Goal: Task Accomplishment & Management: Manage account settings

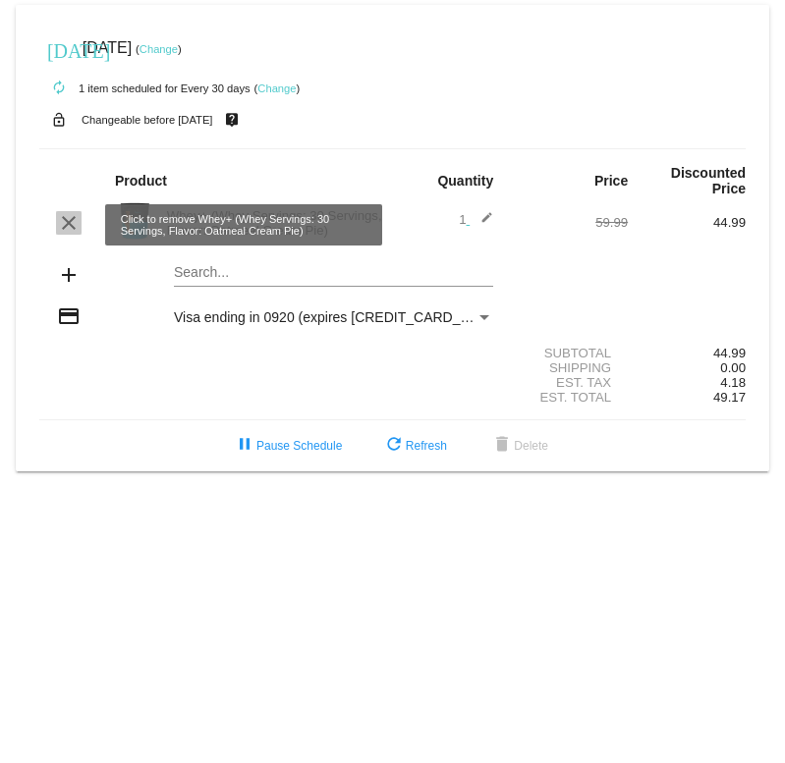
click at [71, 226] on mat-icon "clear" at bounding box center [69, 223] width 24 height 24
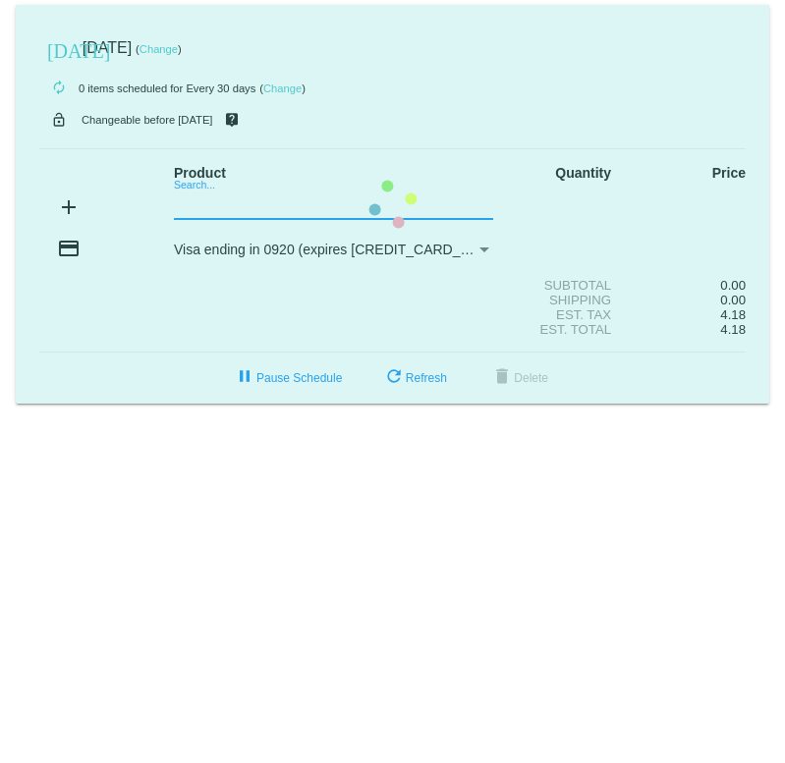
click at [199, 203] on mat-card "[DATE] [DATE] ( Change ) autorenew 0 items scheduled for Every 30 days ( Change…" at bounding box center [392, 204] width 753 height 399
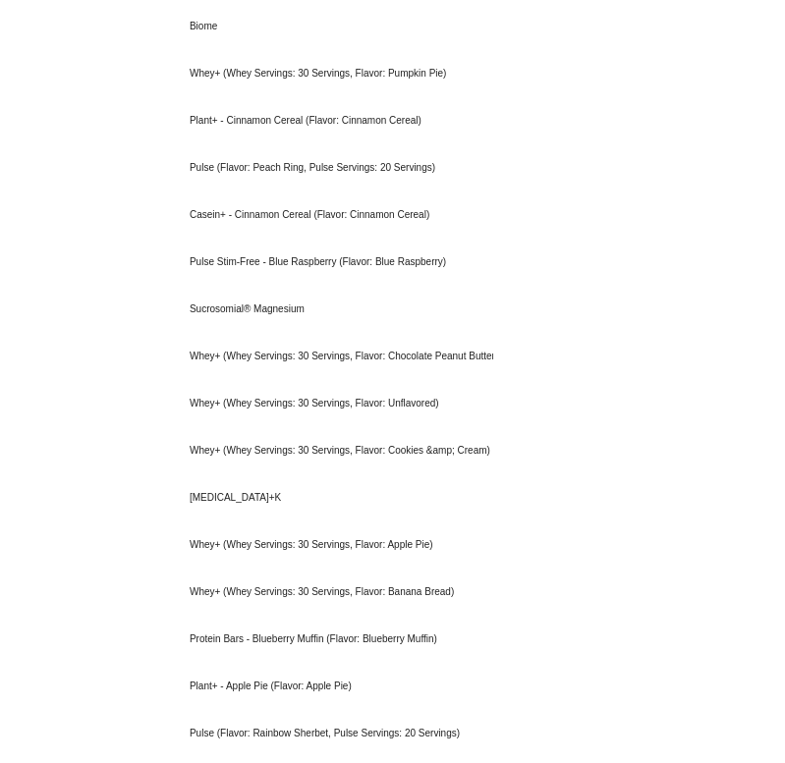
scroll to position [2843, 0]
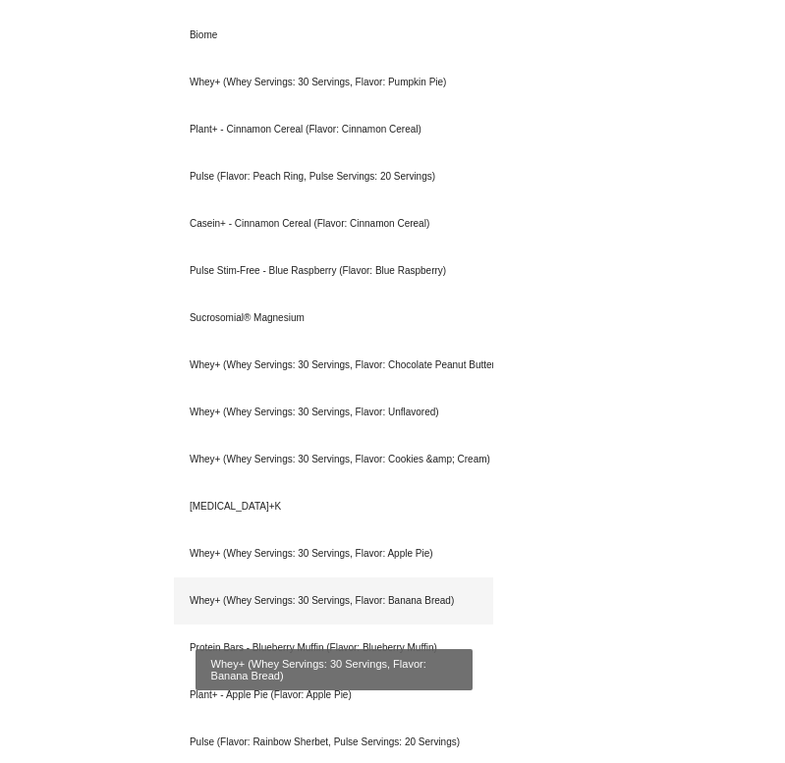
click at [253, 604] on div "Whey+ (Whey Servings: 30 Servings, Flavor: Banana Bread)" at bounding box center [333, 600] width 319 height 47
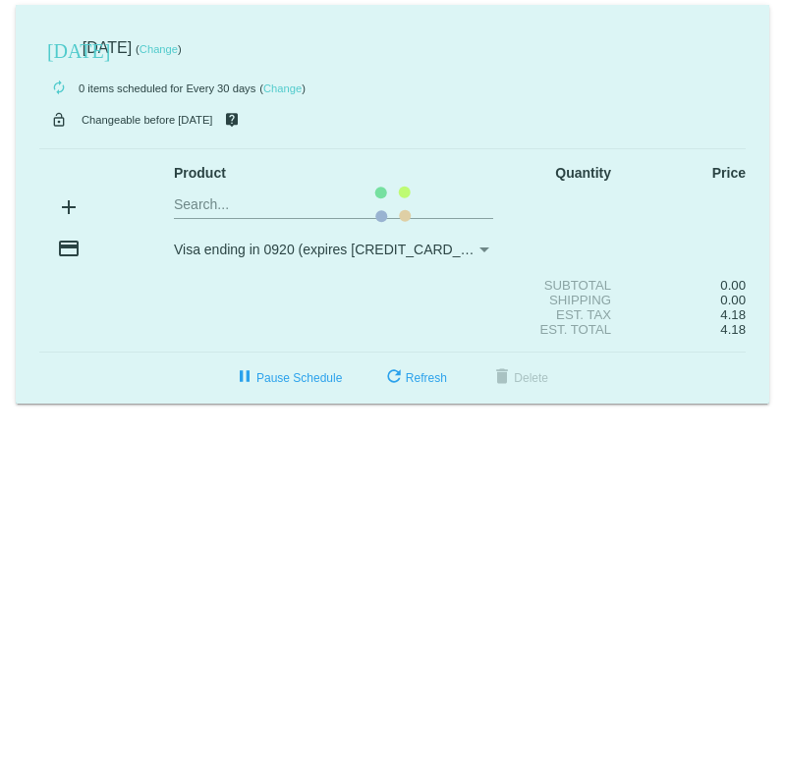
scroll to position [0, 0]
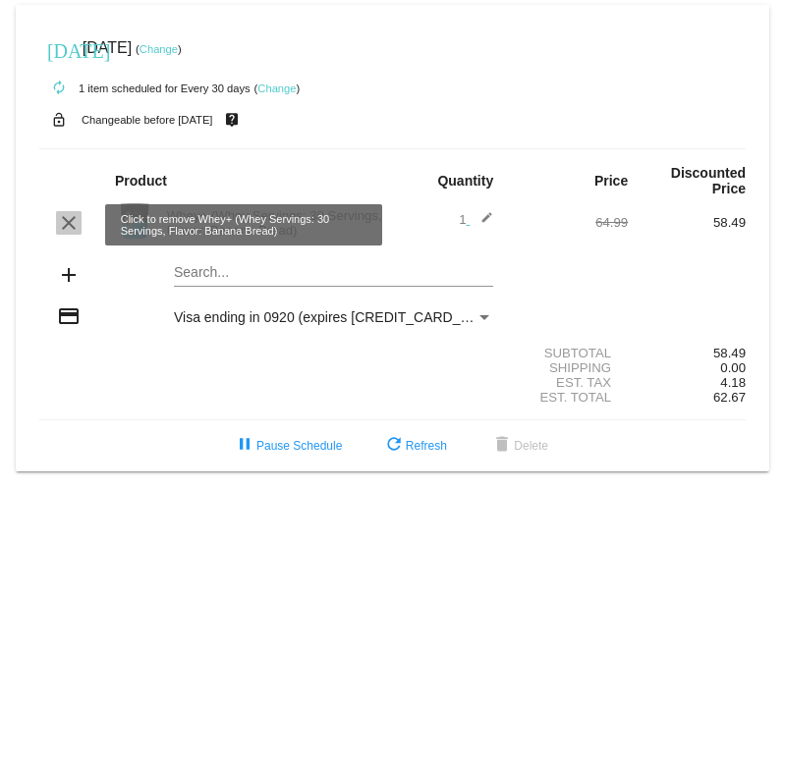
click at [69, 220] on mat-icon "clear" at bounding box center [69, 223] width 24 height 24
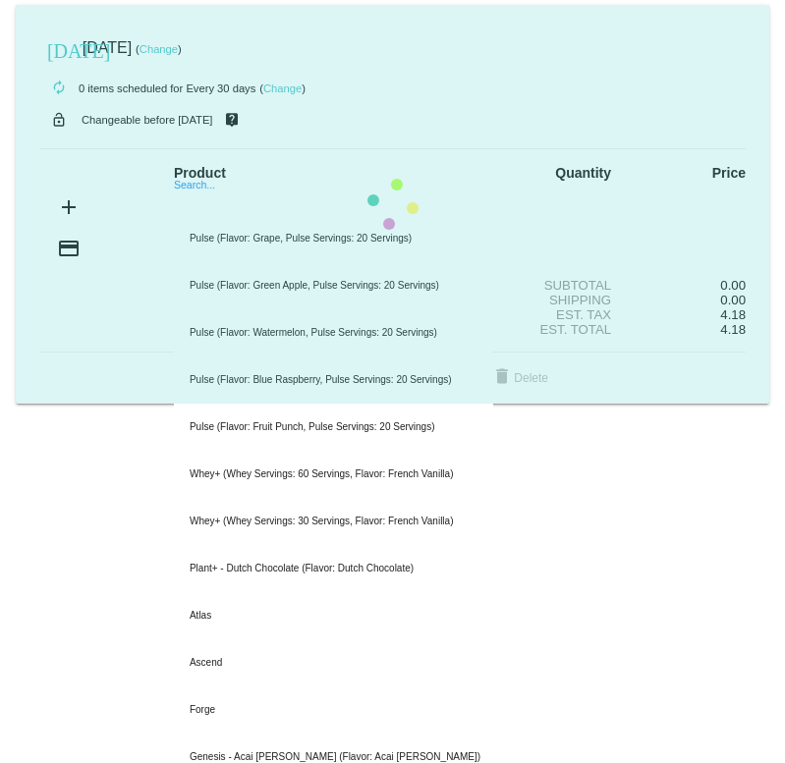
click at [207, 210] on mat-card "[DATE] [DATE] ( Change ) autorenew 0 items scheduled for Every 30 days ( Change…" at bounding box center [392, 204] width 753 height 399
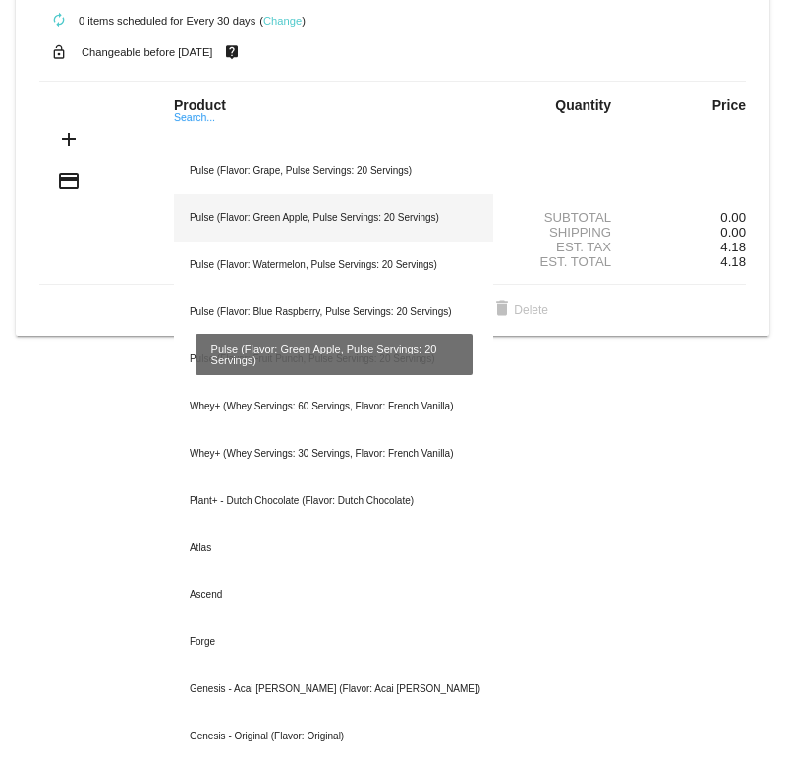
scroll to position [69, 0]
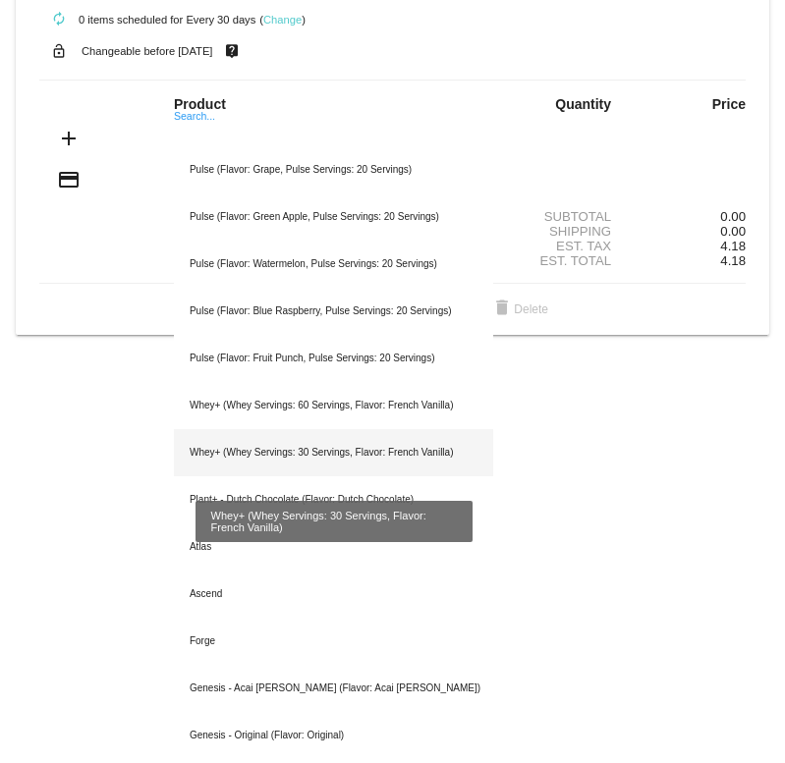
click at [267, 453] on div "Whey+ (Whey Servings: 30 Servings, Flavor: French Vanilla)" at bounding box center [333, 452] width 319 height 47
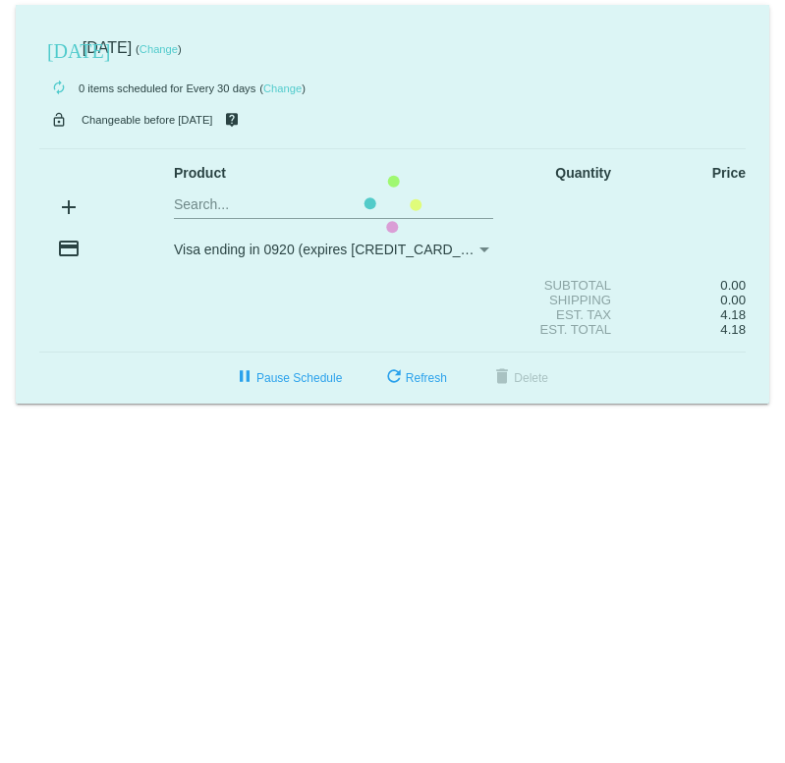
scroll to position [0, 0]
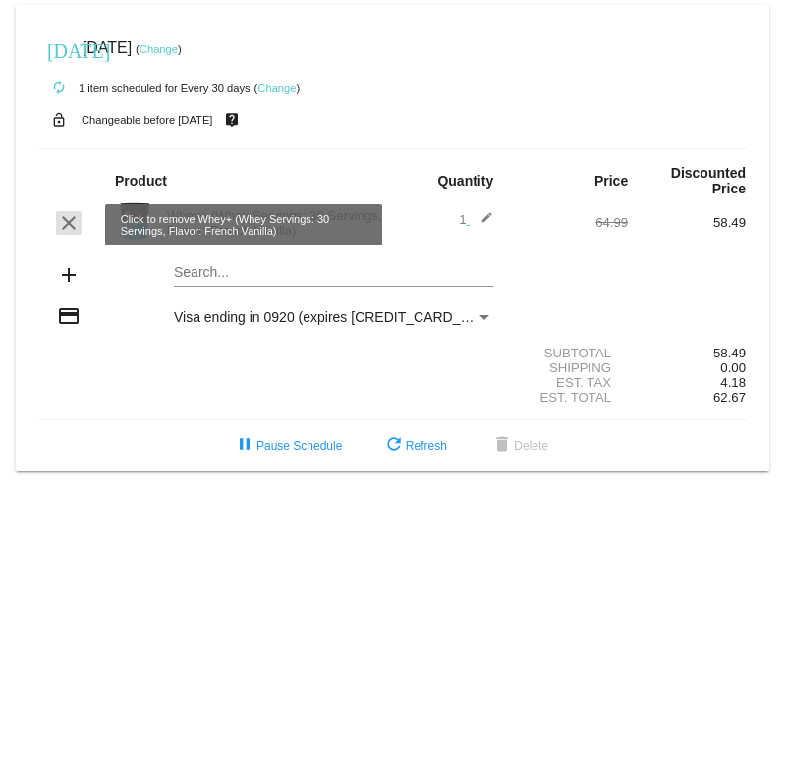
click at [75, 226] on mat-icon "clear" at bounding box center [69, 223] width 24 height 24
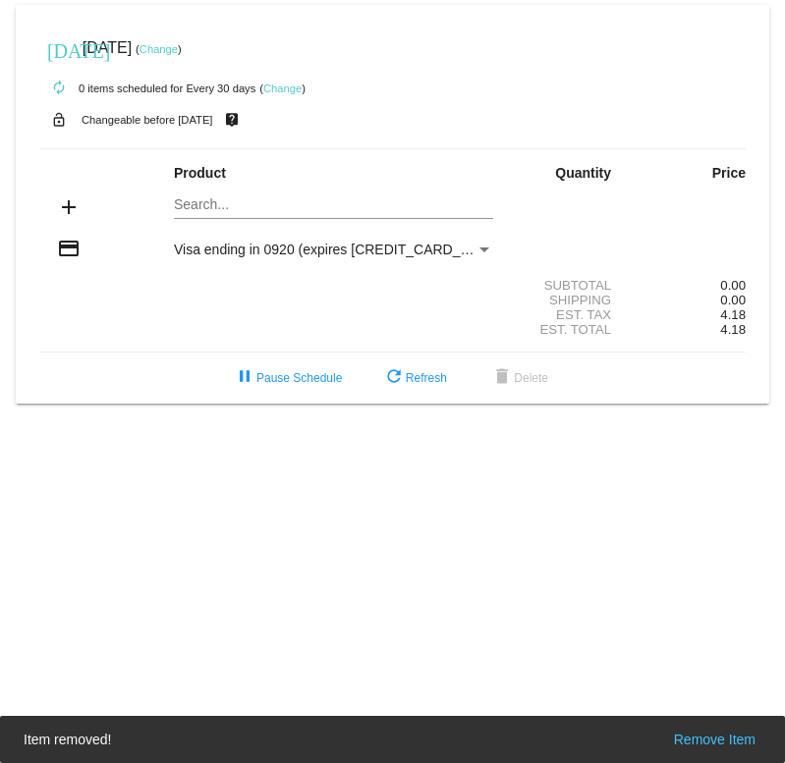
click at [198, 200] on mat-card "[DATE] [DATE] ( Change ) autorenew 0 items scheduled for Every 30 days ( Change…" at bounding box center [392, 204] width 753 height 399
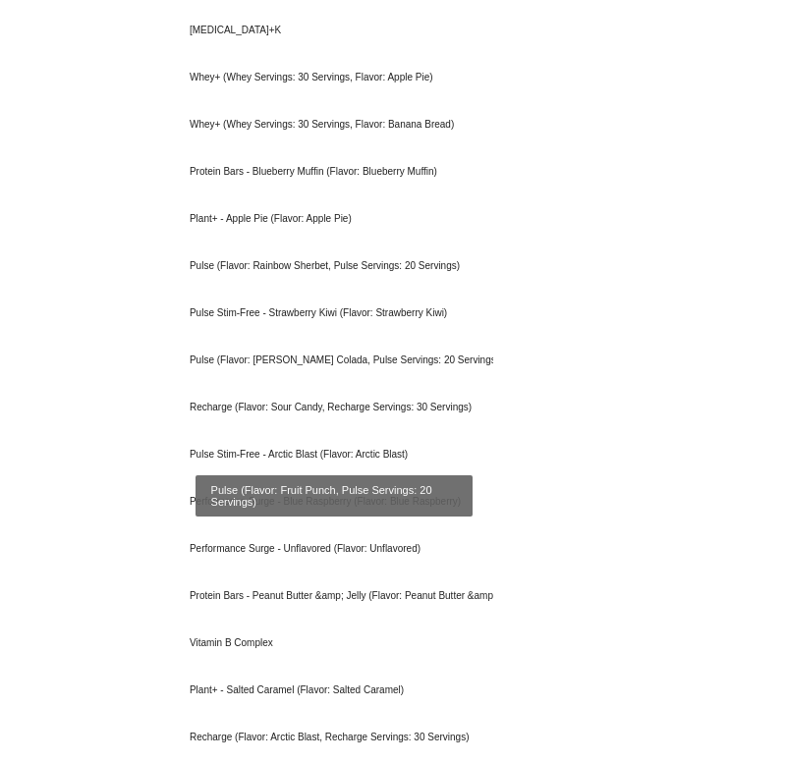
scroll to position [3321, 0]
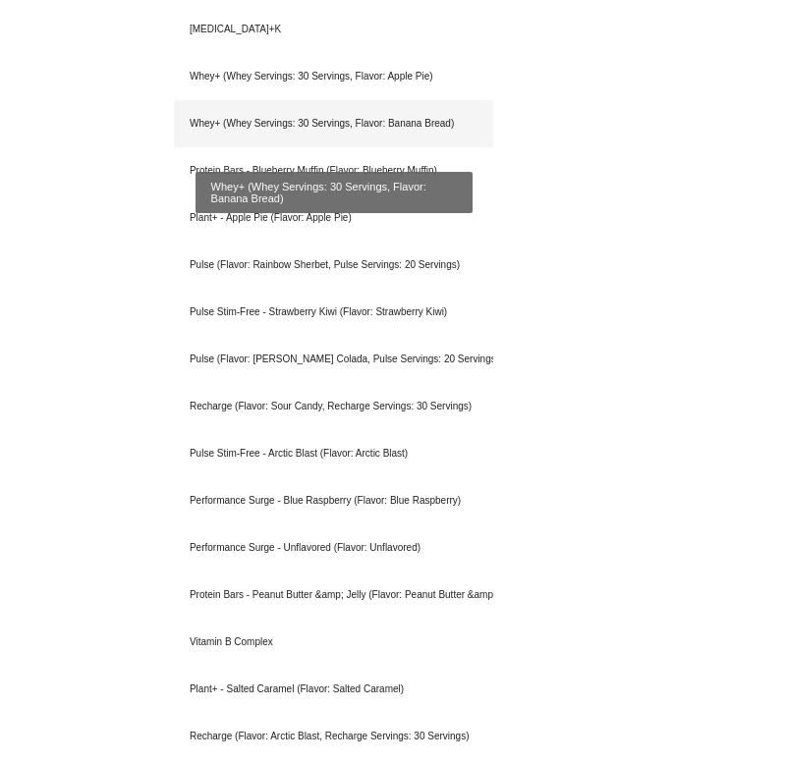
click at [294, 127] on div "Whey+ (Whey Servings: 30 Servings, Flavor: Banana Bread)" at bounding box center [333, 123] width 319 height 47
